Goal: Find contact information: Find contact information

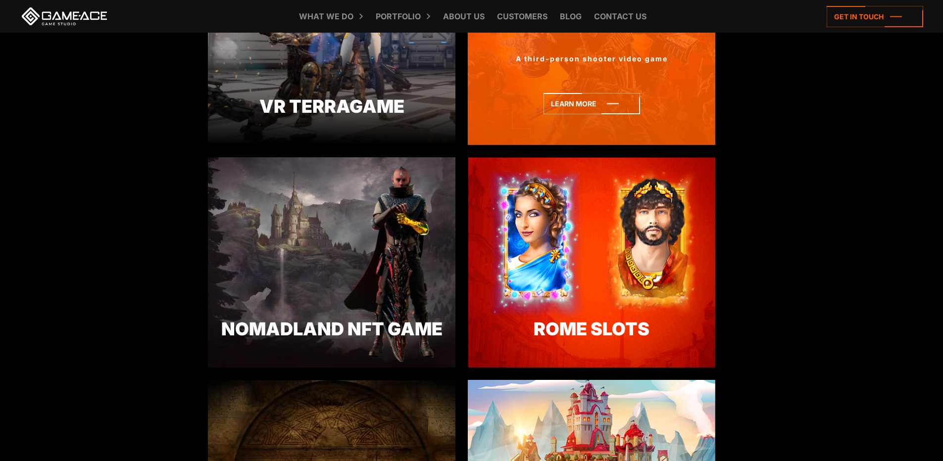
scroll to position [1484, 0]
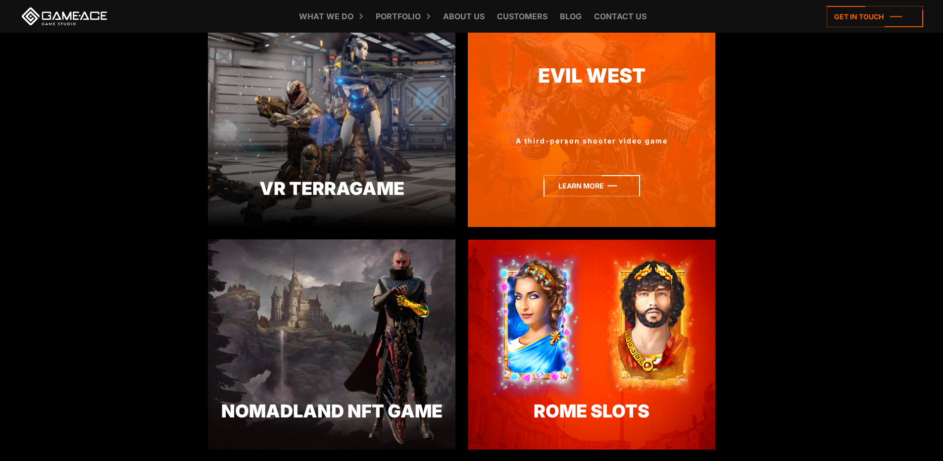
click at [586, 187] on icon at bounding box center [591, 185] width 96 height 21
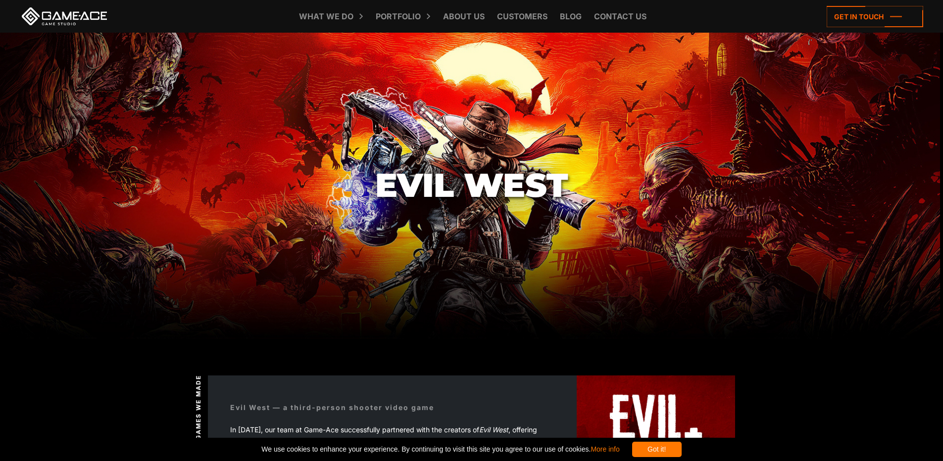
click at [69, 17] on link at bounding box center [64, 16] width 89 height 18
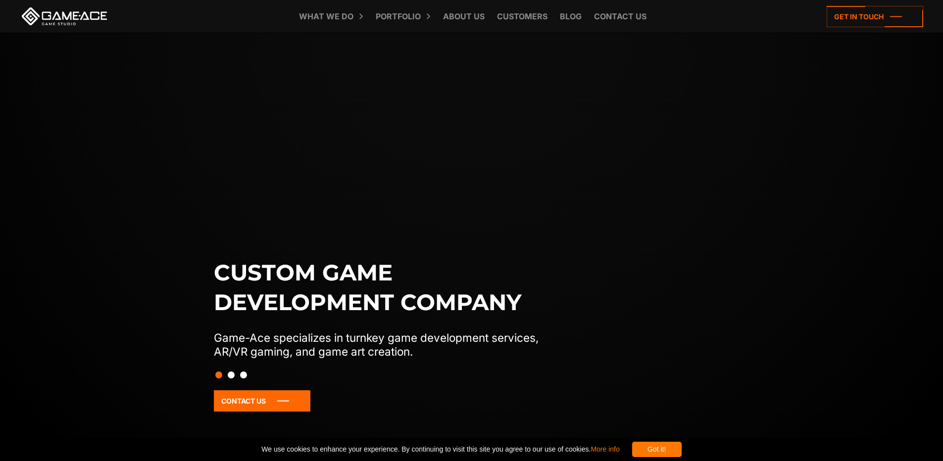
click at [232, 378] on button "Slide 2" at bounding box center [231, 375] width 7 height 17
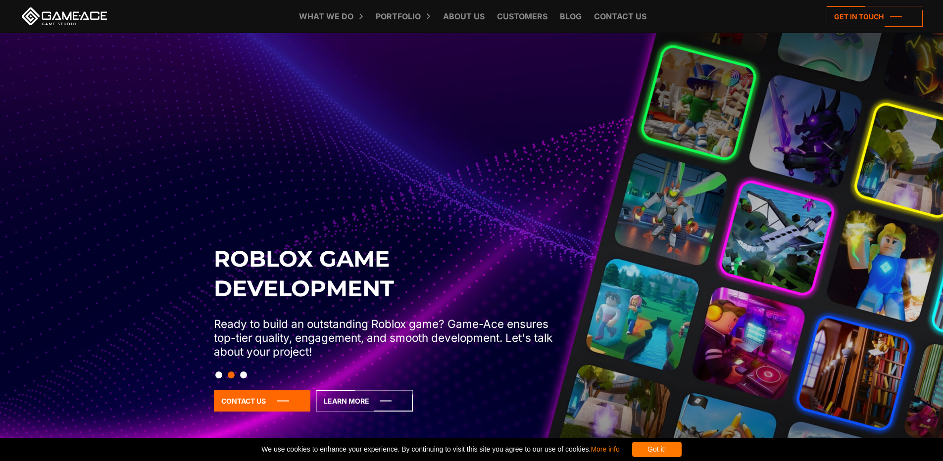
click at [221, 373] on button "Slide 1" at bounding box center [218, 375] width 7 height 17
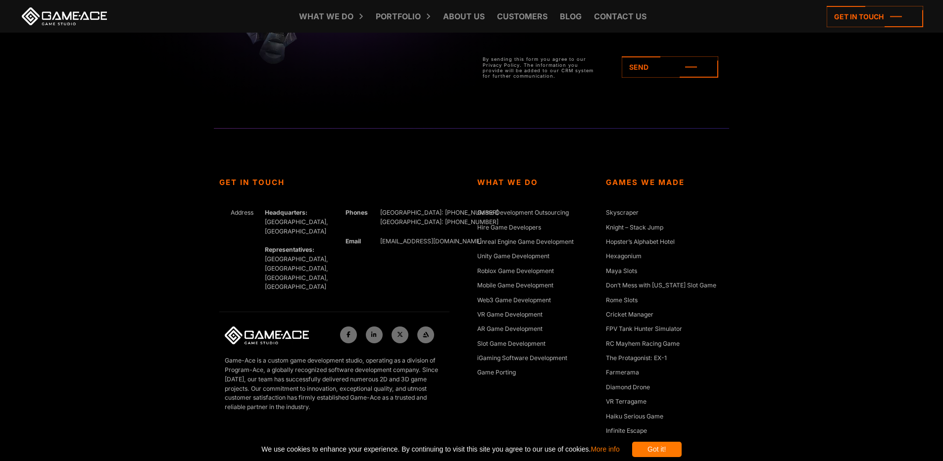
scroll to position [4532, 0]
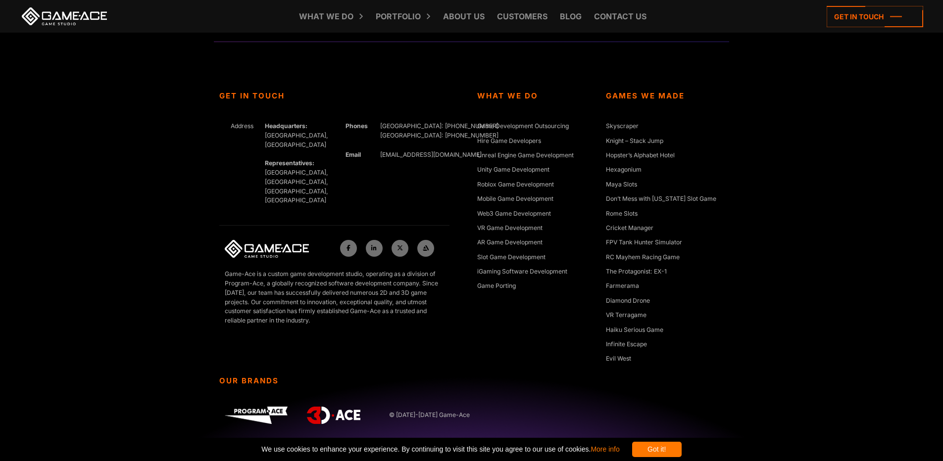
drag, startPoint x: 798, startPoint y: 361, endPoint x: 801, endPoint y: 448, distance: 87.6
click at [783, 252] on div "Get In Touch Address Headquarters: Nicosia, Cyprus Representatives: Germany, Uk…" at bounding box center [471, 251] width 943 height 419
click at [369, 240] on link at bounding box center [374, 248] width 17 height 17
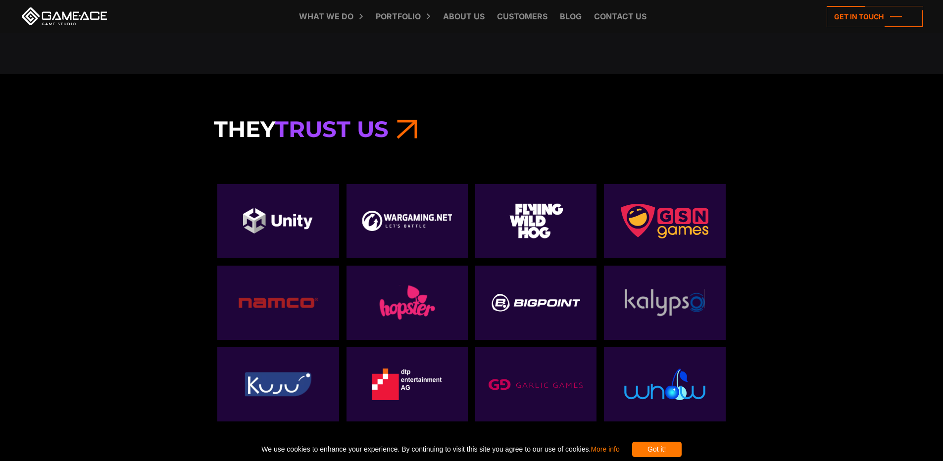
scroll to position [3444, 0]
